Goal: Information Seeking & Learning: Learn about a topic

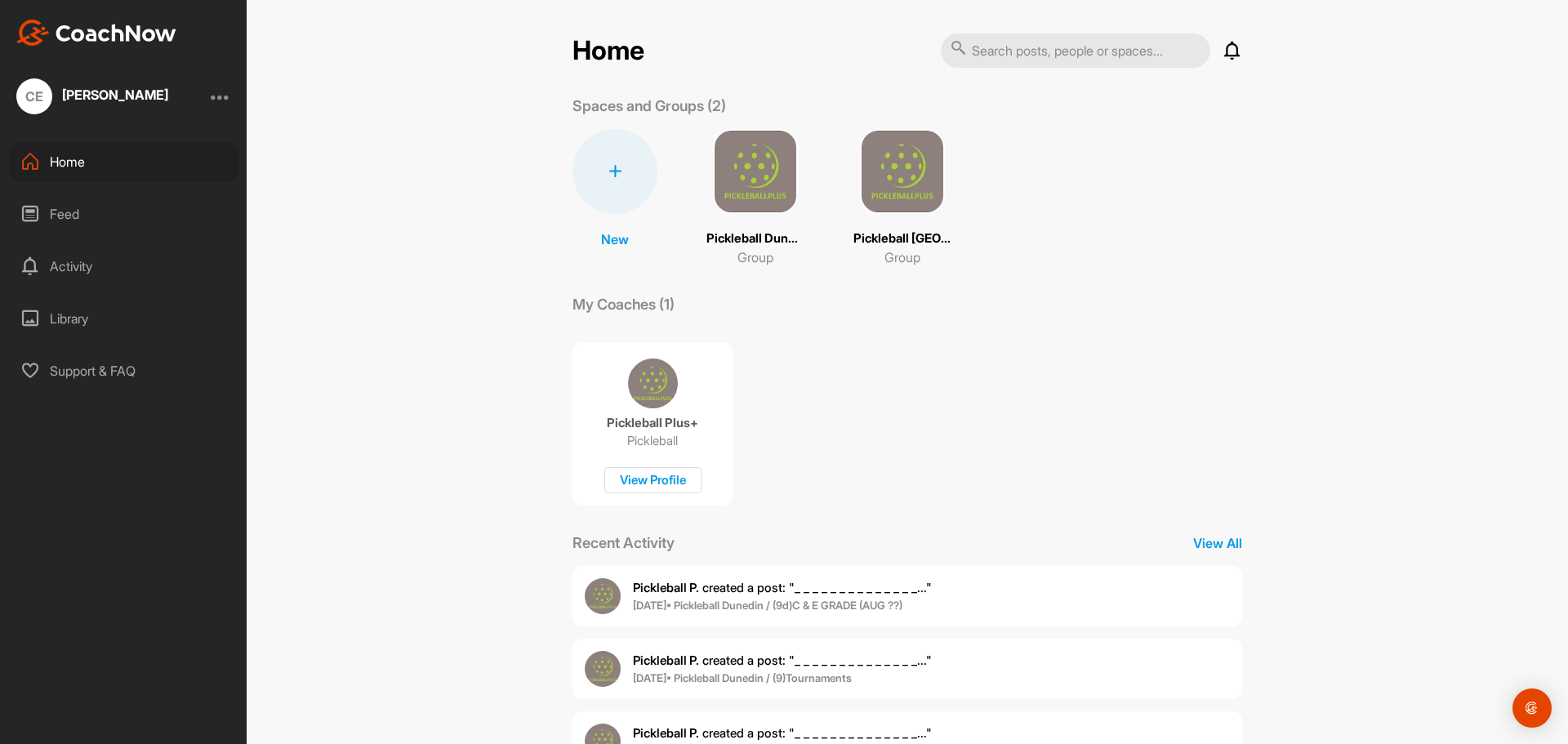
click at [762, 188] on img at bounding box center [755, 172] width 85 height 85
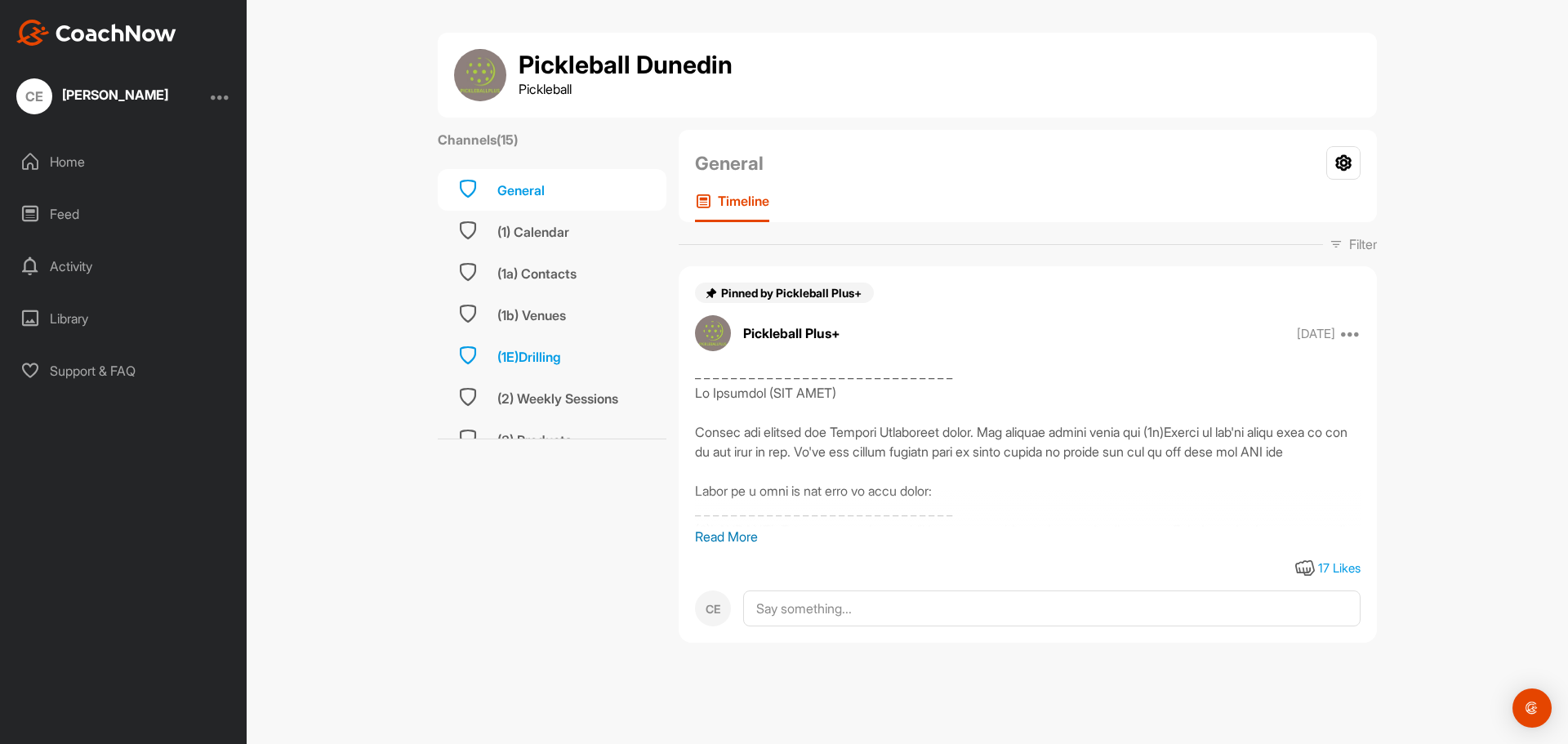
click at [526, 349] on div "(1E)Drilling" at bounding box center [528, 356] width 63 height 19
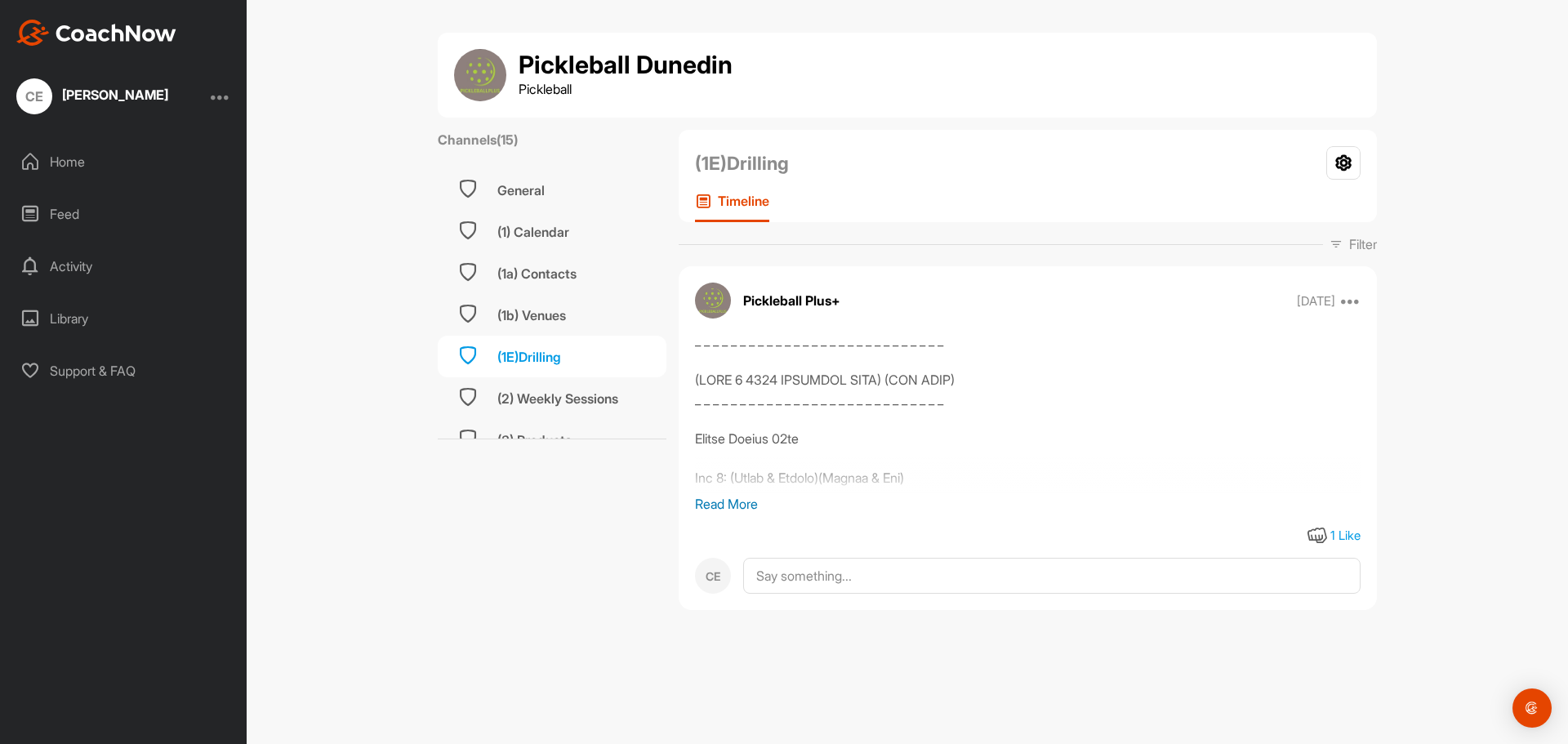
click at [739, 506] on p "Read More" at bounding box center [1027, 504] width 665 height 19
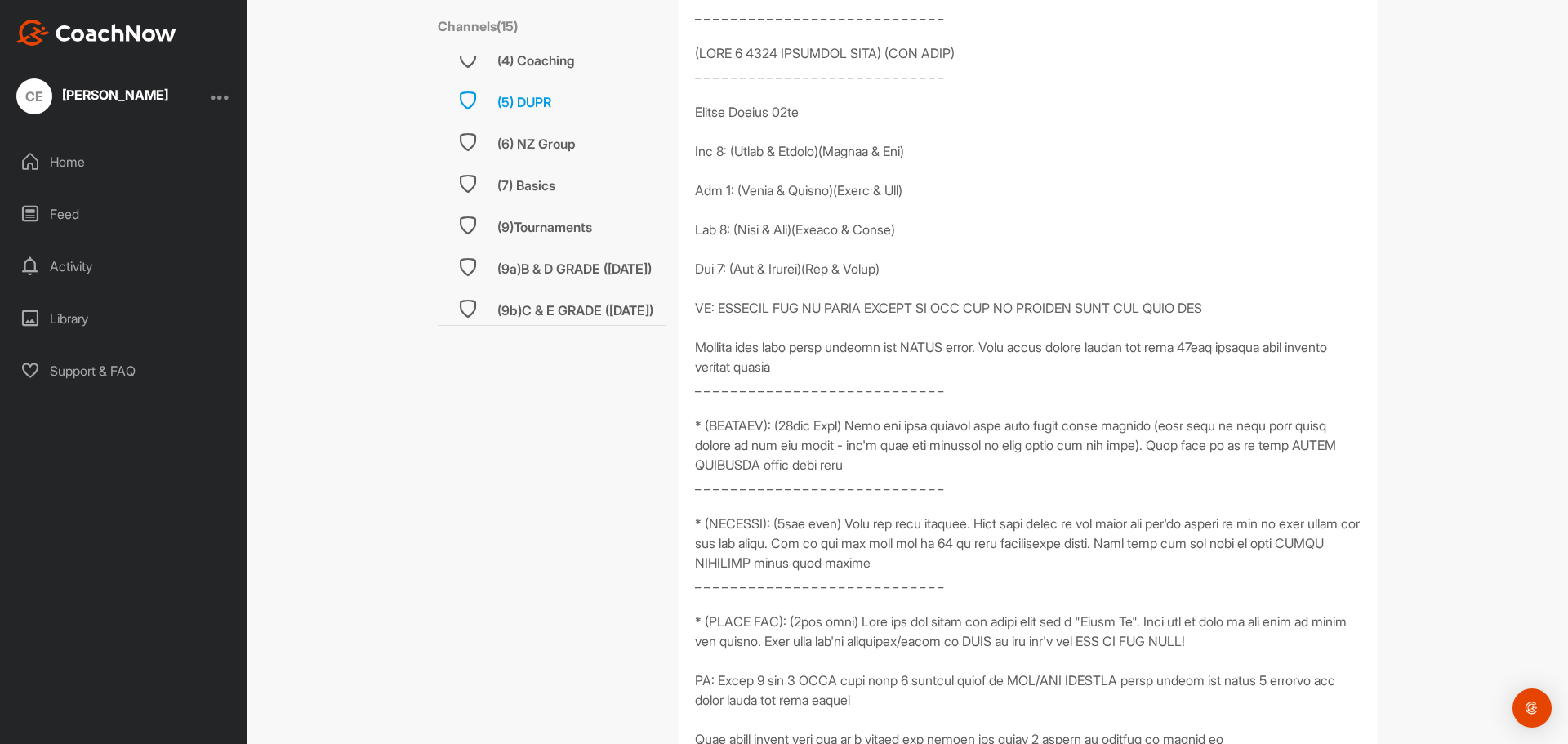
scroll to position [327, 0]
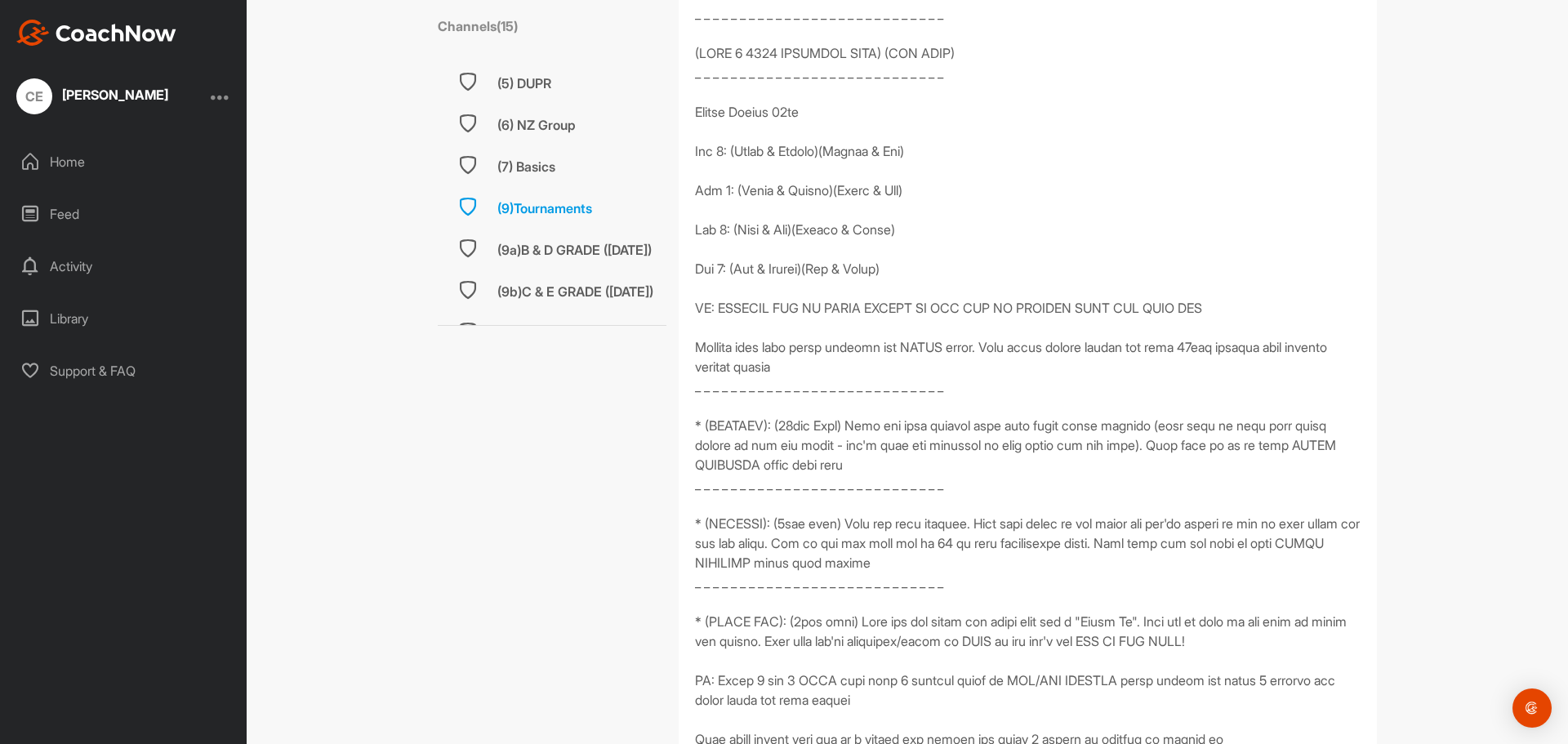
click at [577, 205] on div "(9)Tournaments" at bounding box center [544, 207] width 95 height 19
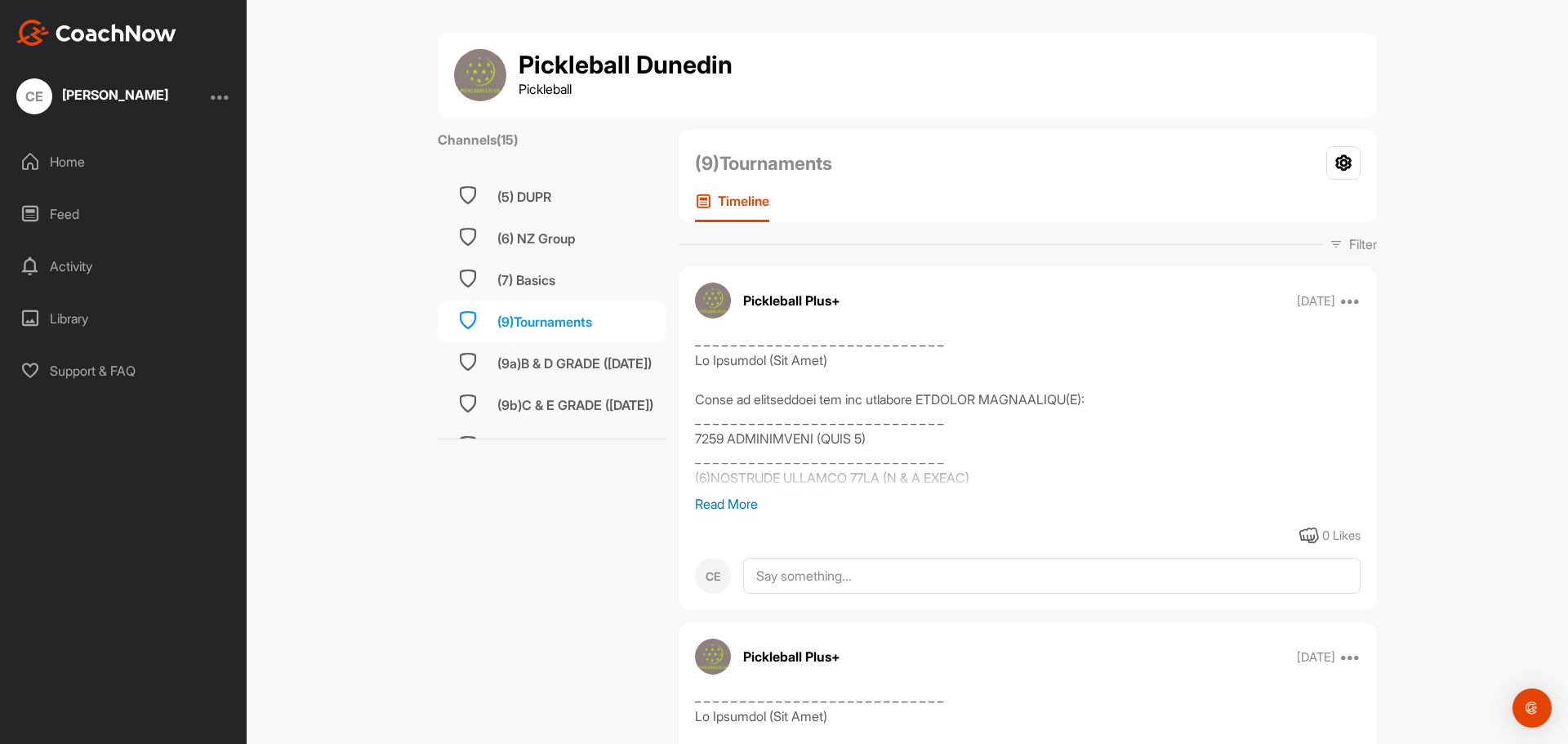
click at [712, 502] on p "Read More" at bounding box center [1027, 504] width 665 height 19
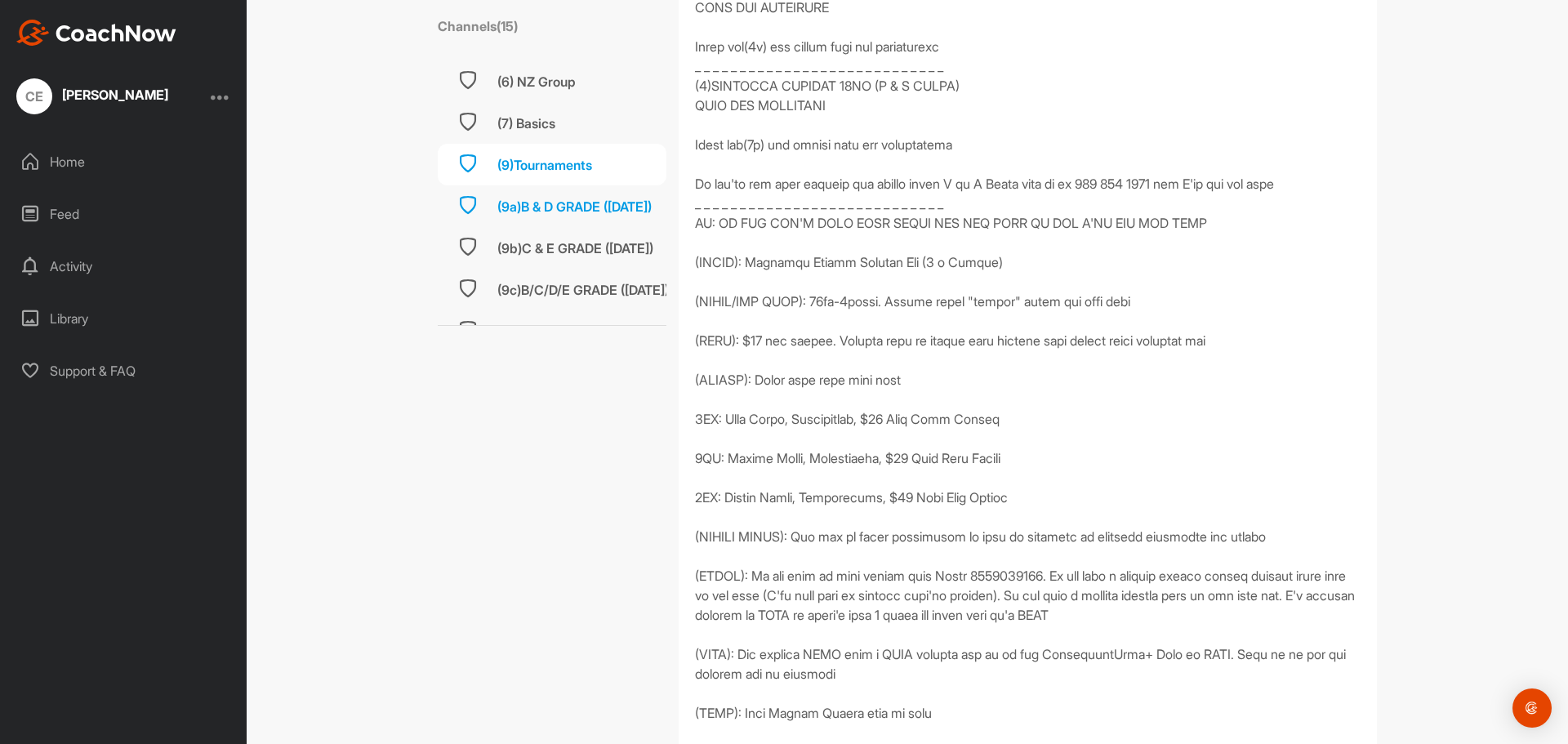
scroll to position [409, 0]
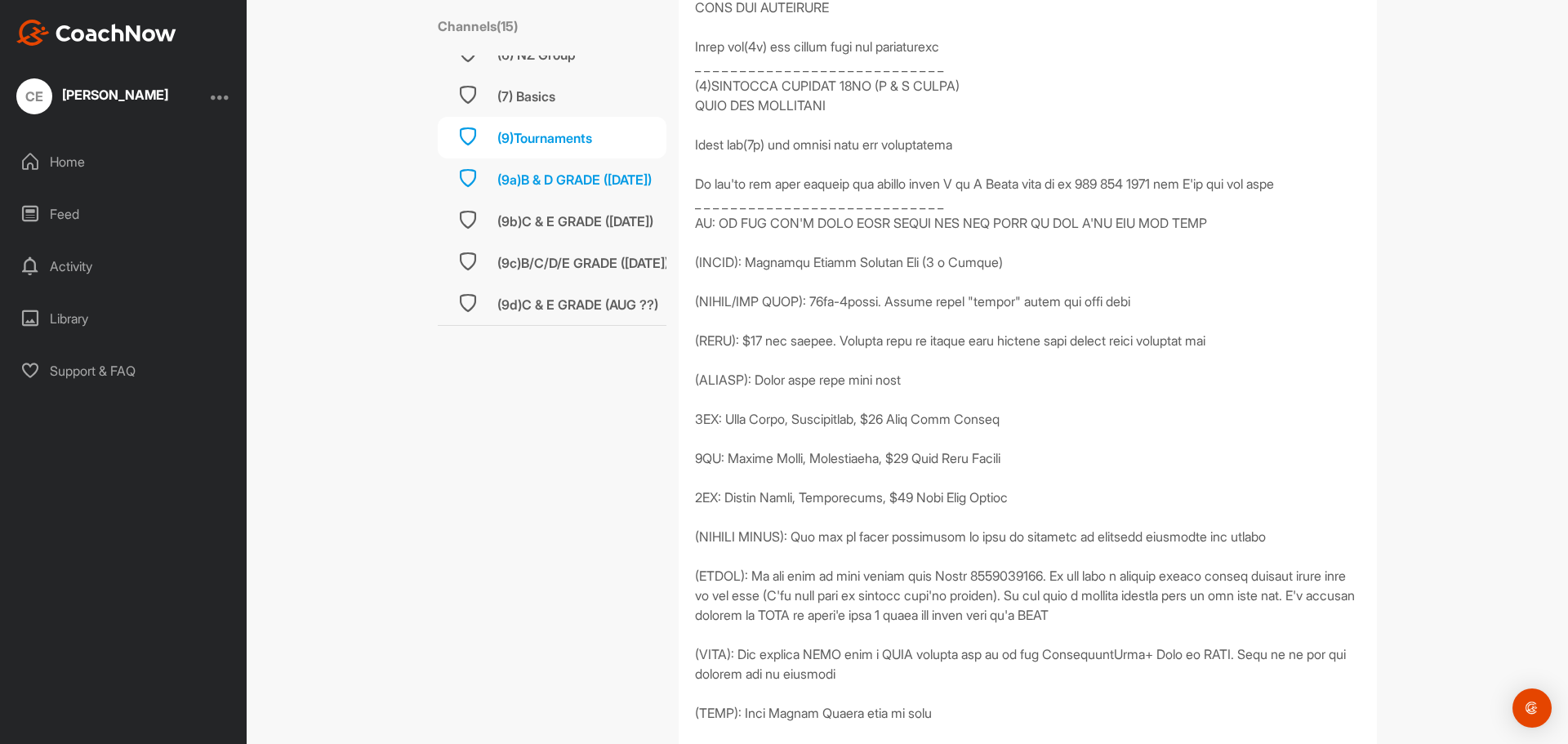
click at [556, 174] on div "(9a)B & D GRADE ([DATE])" at bounding box center [574, 179] width 154 height 19
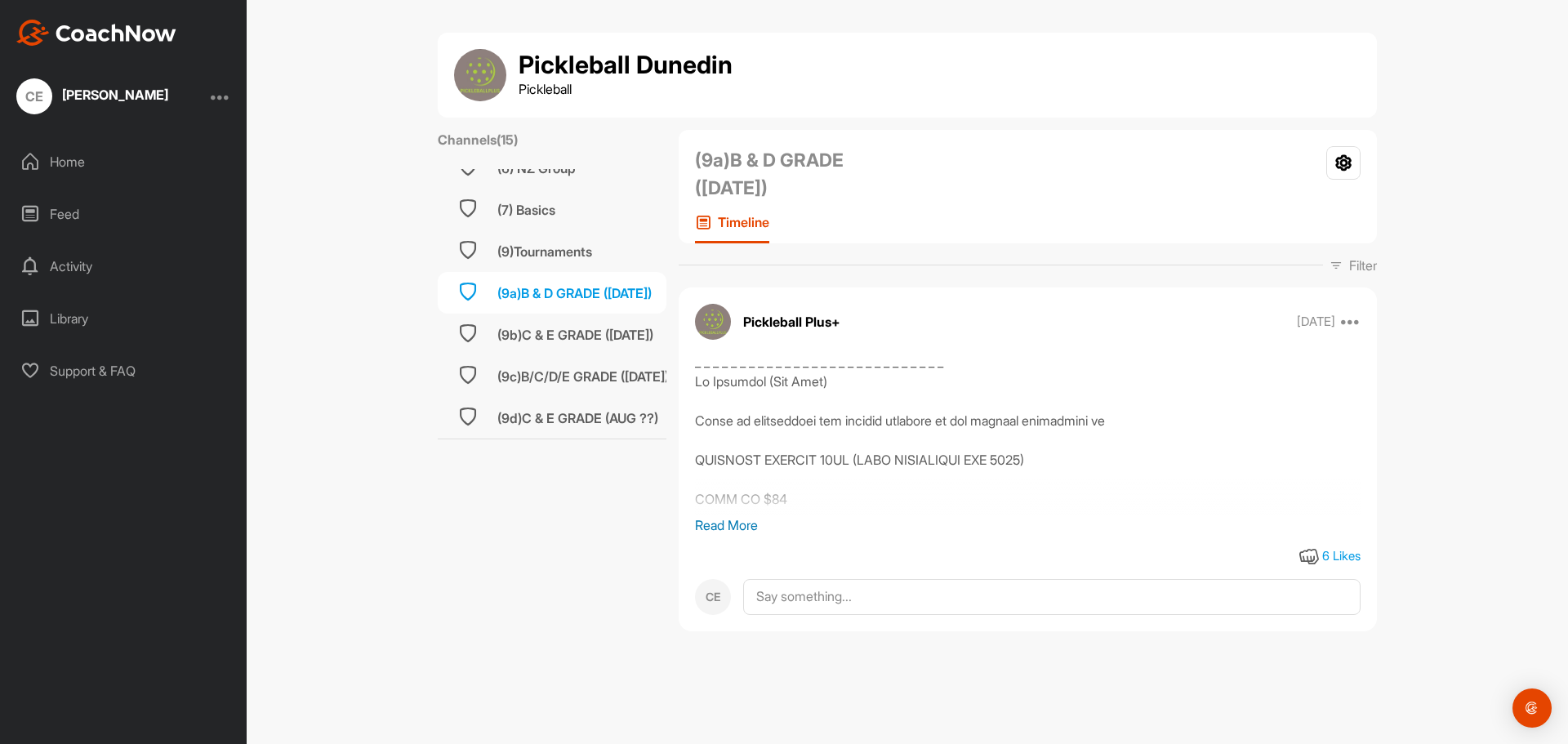
click at [721, 525] on p "Read More" at bounding box center [1027, 525] width 665 height 19
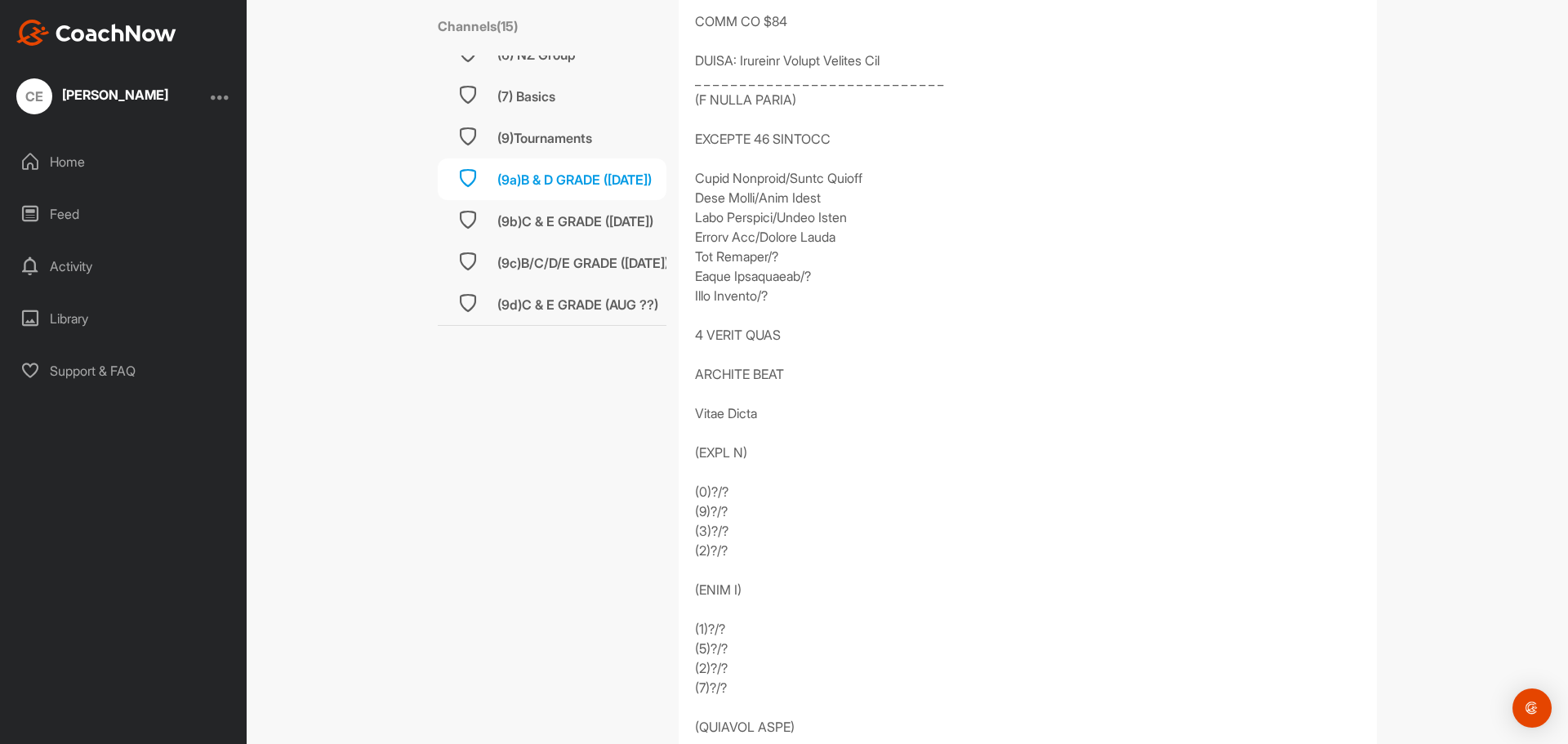
scroll to position [490, 0]
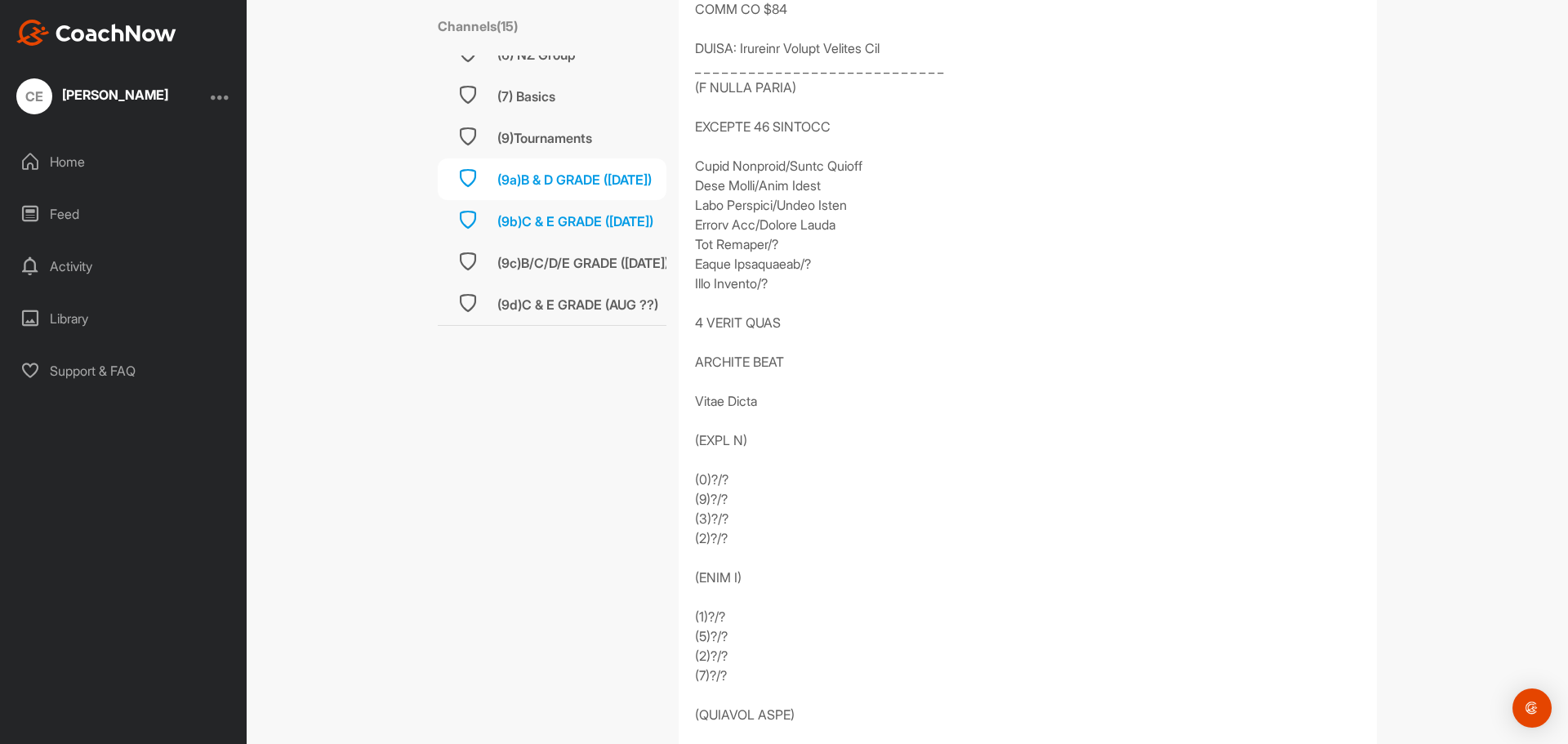
click at [589, 220] on div "(9b)C & E GRADE ([DATE])" at bounding box center [551, 220] width 228 height 41
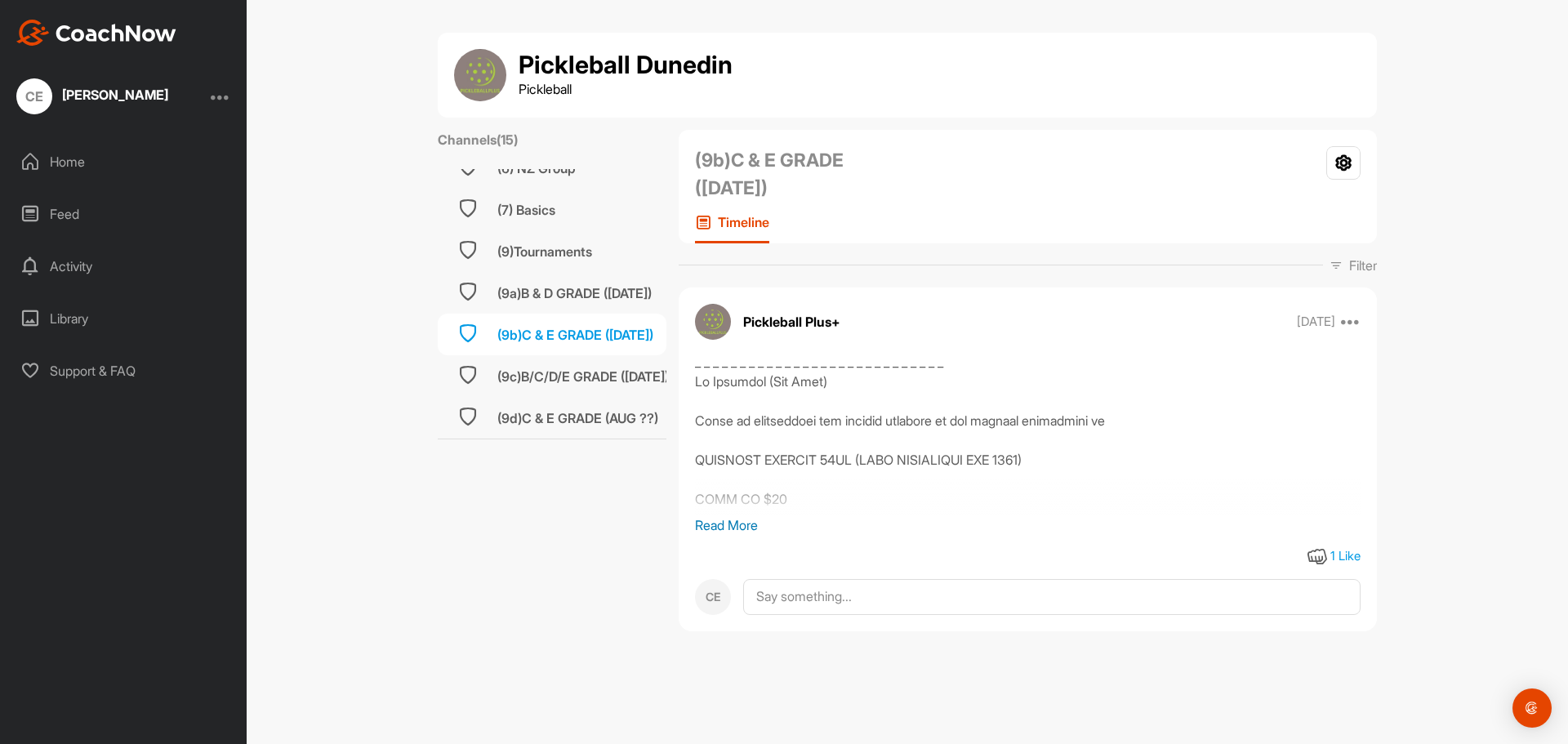
click at [734, 524] on p "Read More" at bounding box center [1027, 525] width 665 height 19
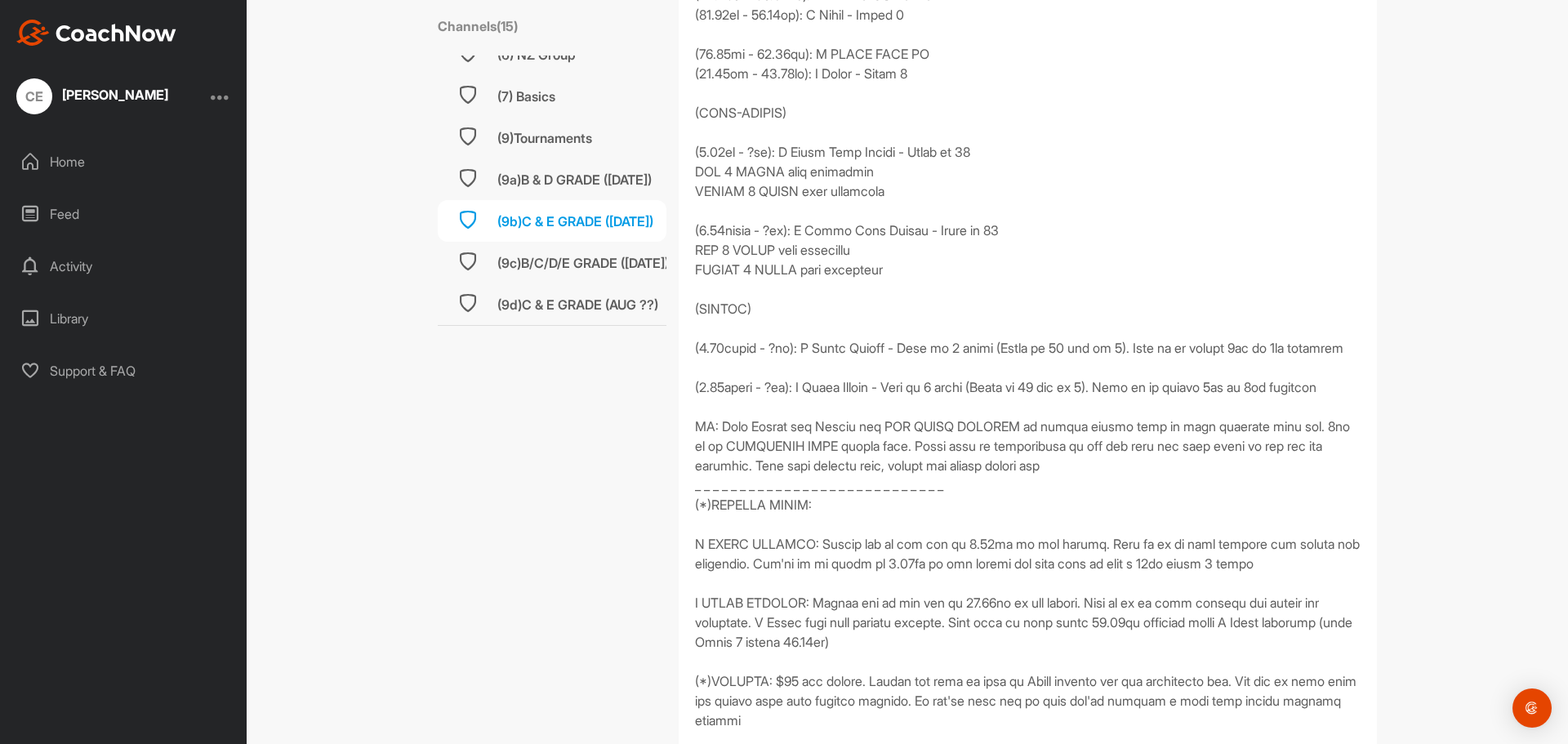
scroll to position [3266, 0]
